Goal: Find specific fact: Find specific fact

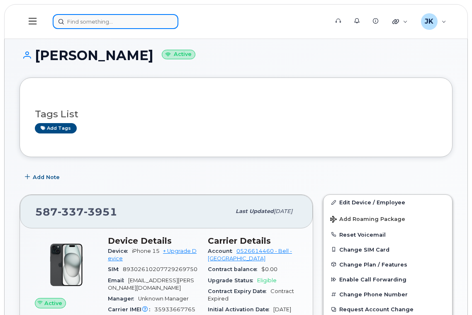
click at [93, 24] on input at bounding box center [116, 21] width 126 height 15
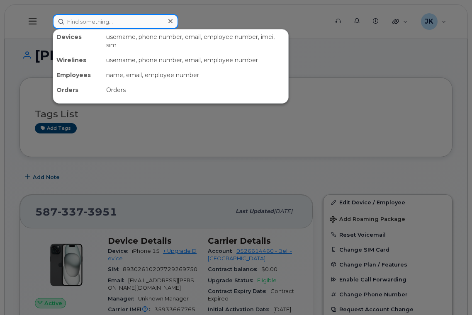
paste input "[PERSON_NAME]"
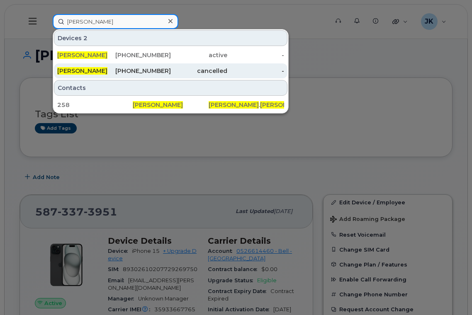
type input "[PERSON_NAME]"
click at [132, 71] on div "780-940-9145" at bounding box center [142, 71] width 57 height 8
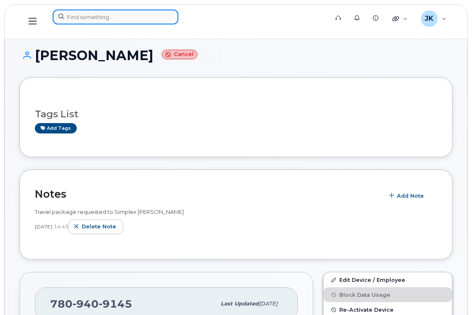
click at [127, 20] on input at bounding box center [116, 17] width 126 height 15
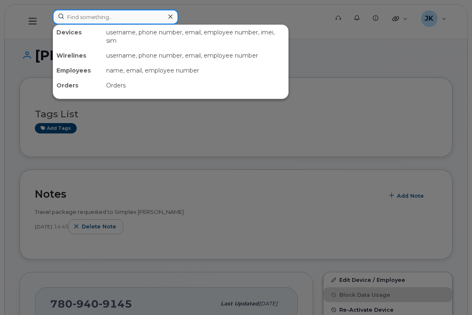
paste input "[PERSON_NAME]"
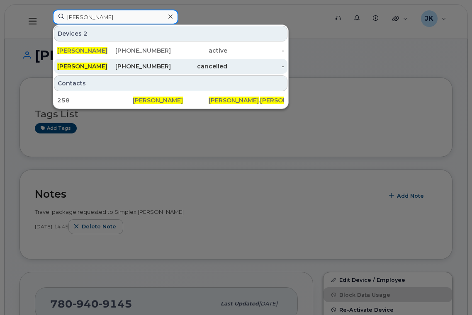
type input "[PERSON_NAME]"
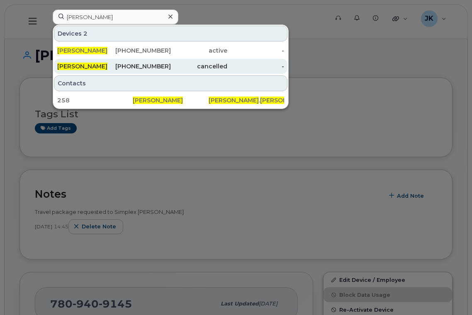
click at [142, 65] on div "780-940-9145" at bounding box center [142, 66] width 57 height 8
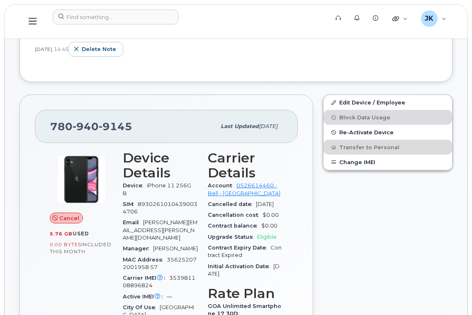
scroll to position [111, 0]
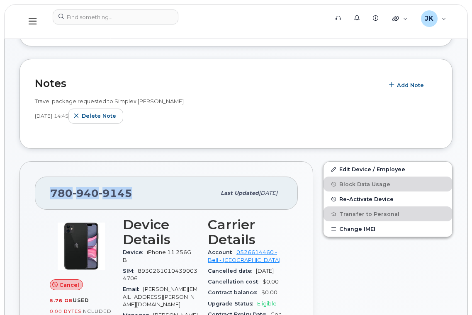
drag, startPoint x: 131, startPoint y: 192, endPoint x: 51, endPoint y: 193, distance: 79.7
click at [51, 193] on div "780 940 9145" at bounding box center [133, 193] width 166 height 17
copy span "780 940 9145"
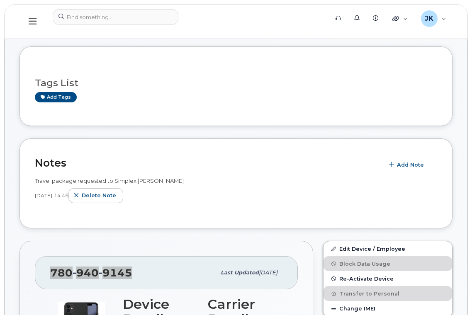
scroll to position [0, 0]
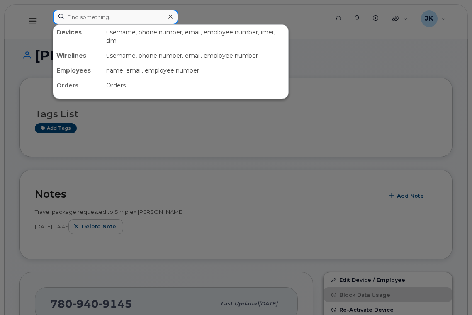
click at [104, 17] on input at bounding box center [116, 17] width 126 height 15
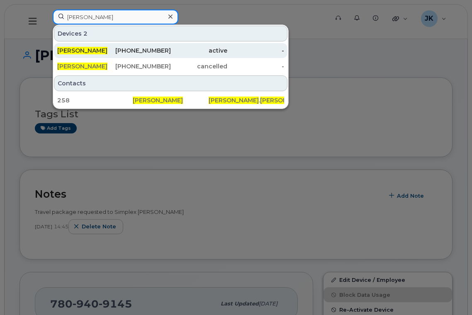
type input "fred fonseca"
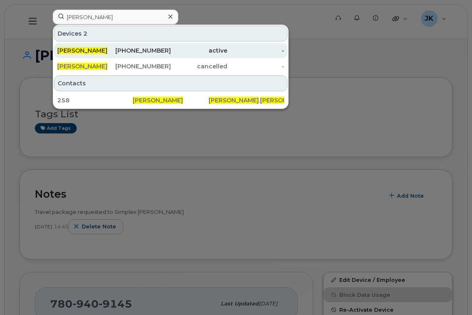
click at [127, 51] on div "780-266-8256" at bounding box center [142, 50] width 57 height 8
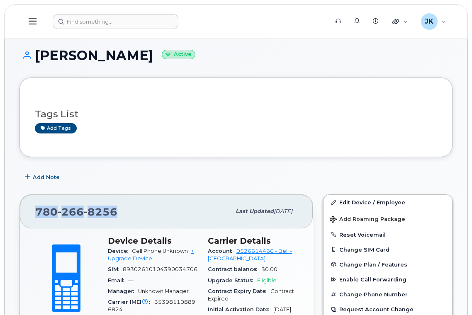
drag, startPoint x: 120, startPoint y: 211, endPoint x: 33, endPoint y: 211, distance: 87.2
click at [33, 211] on div "[PHONE_NUMBER] Last updated [DATE]" at bounding box center [166, 211] width 293 height 33
copy span "780 266 8256"
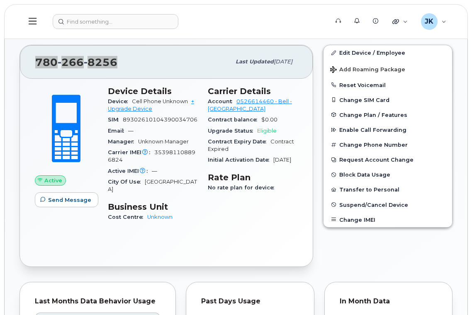
scroll to position [111, 0]
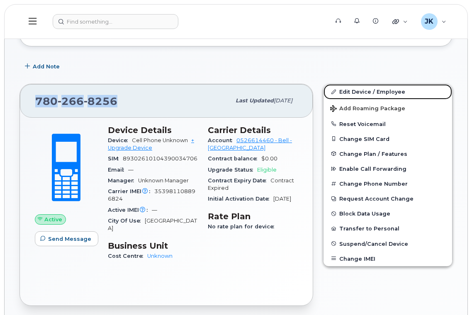
drag, startPoint x: 358, startPoint y: 91, endPoint x: 302, endPoint y: 131, distance: 68.7
click at [358, 91] on link "Edit Device / Employee" at bounding box center [388, 91] width 129 height 15
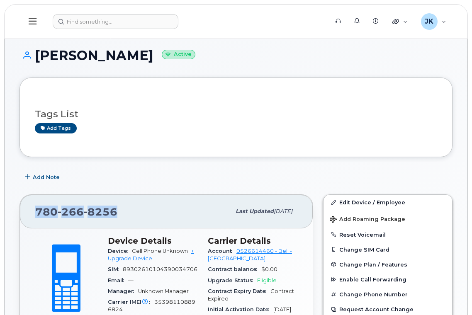
drag, startPoint x: 118, startPoint y: 212, endPoint x: 37, endPoint y: 210, distance: 81.0
click at [37, 211] on div "[PHONE_NUMBER]" at bounding box center [132, 211] width 195 height 17
copy span "780 266 8256"
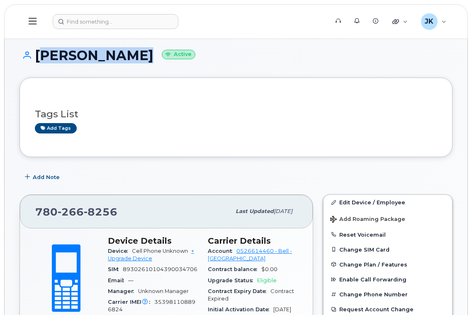
drag, startPoint x: 128, startPoint y: 56, endPoint x: 38, endPoint y: 56, distance: 90.1
click at [38, 56] on h1 "Fred Fonseca Active" at bounding box center [236, 55] width 433 height 15
copy h1 "[PERSON_NAME]"
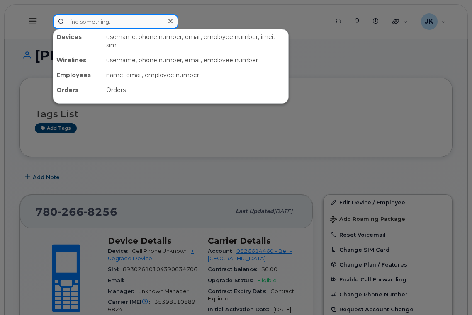
click at [109, 23] on input at bounding box center [116, 21] width 126 height 15
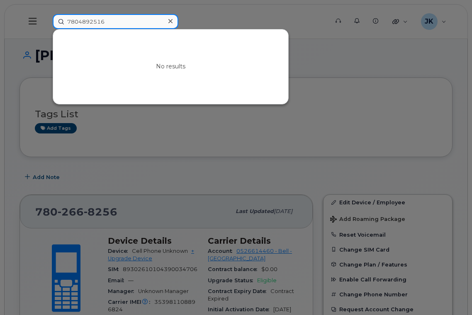
drag, startPoint x: 116, startPoint y: 21, endPoint x: 24, endPoint y: 19, distance: 92.2
click at [46, 19] on div "7804892516 No results" at bounding box center [188, 21] width 284 height 15
paste input "[PERSON_NAME]"
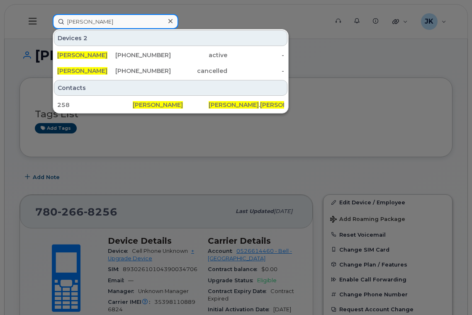
type input "[PERSON_NAME]"
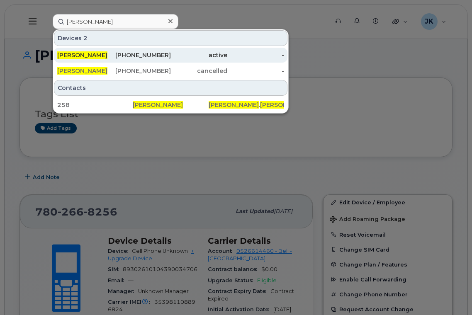
drag, startPoint x: 148, startPoint y: 54, endPoint x: 145, endPoint y: 61, distance: 8.0
click at [148, 54] on div "780-266-8256" at bounding box center [142, 55] width 57 height 8
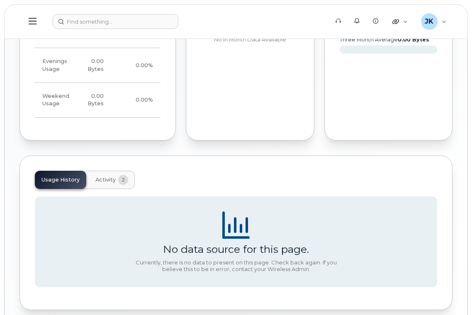
scroll to position [508, 0]
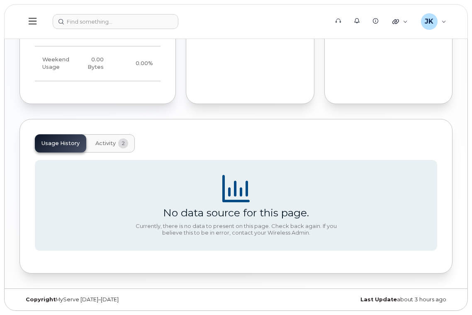
click at [99, 141] on span "Activity" at bounding box center [105, 143] width 20 height 7
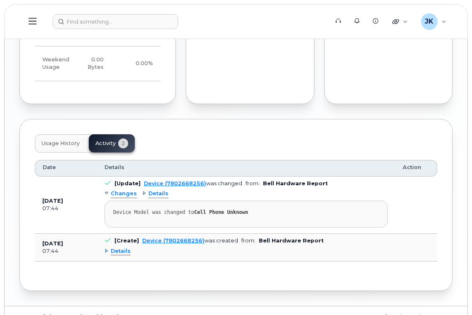
click at [122, 251] on span "Details" at bounding box center [121, 252] width 20 height 8
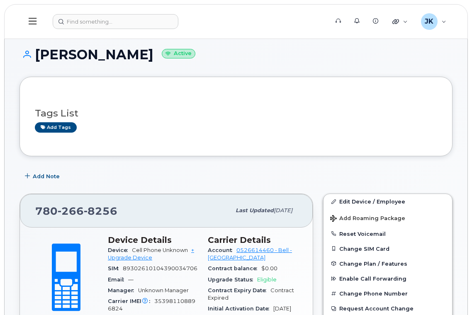
scroll to position [0, 0]
